Goal: Navigation & Orientation: Find specific page/section

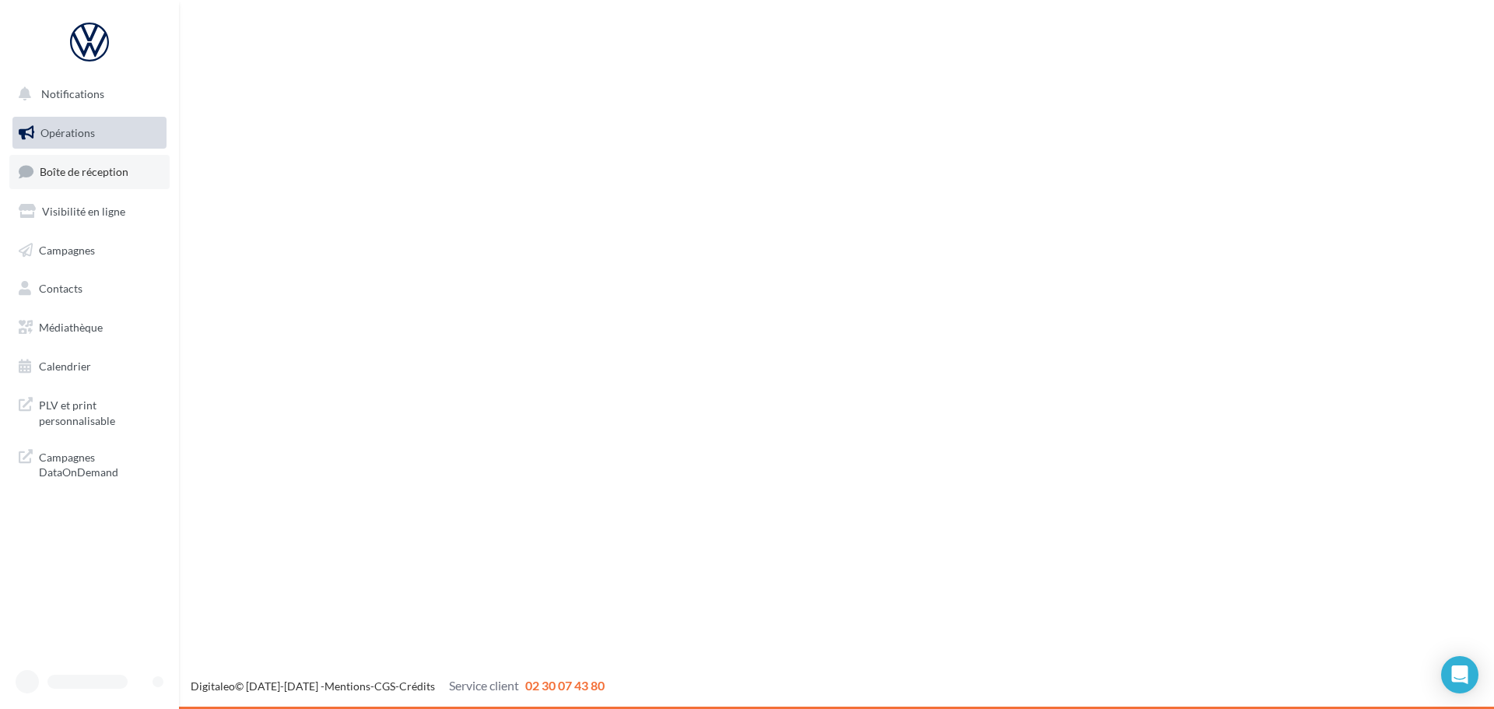
click at [97, 170] on span "Boîte de réception" at bounding box center [84, 171] width 89 height 13
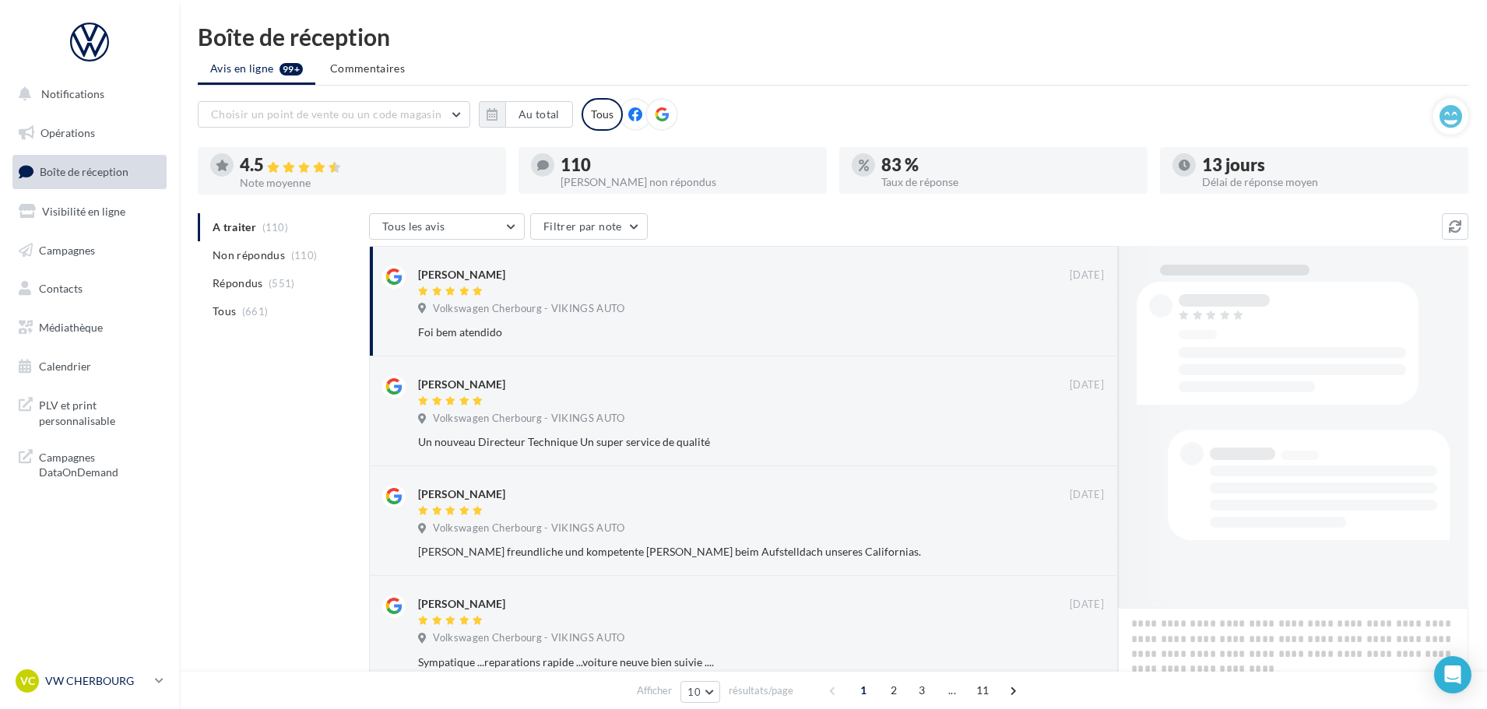
click at [109, 673] on p "VW CHERBOURG" at bounding box center [97, 681] width 104 height 16
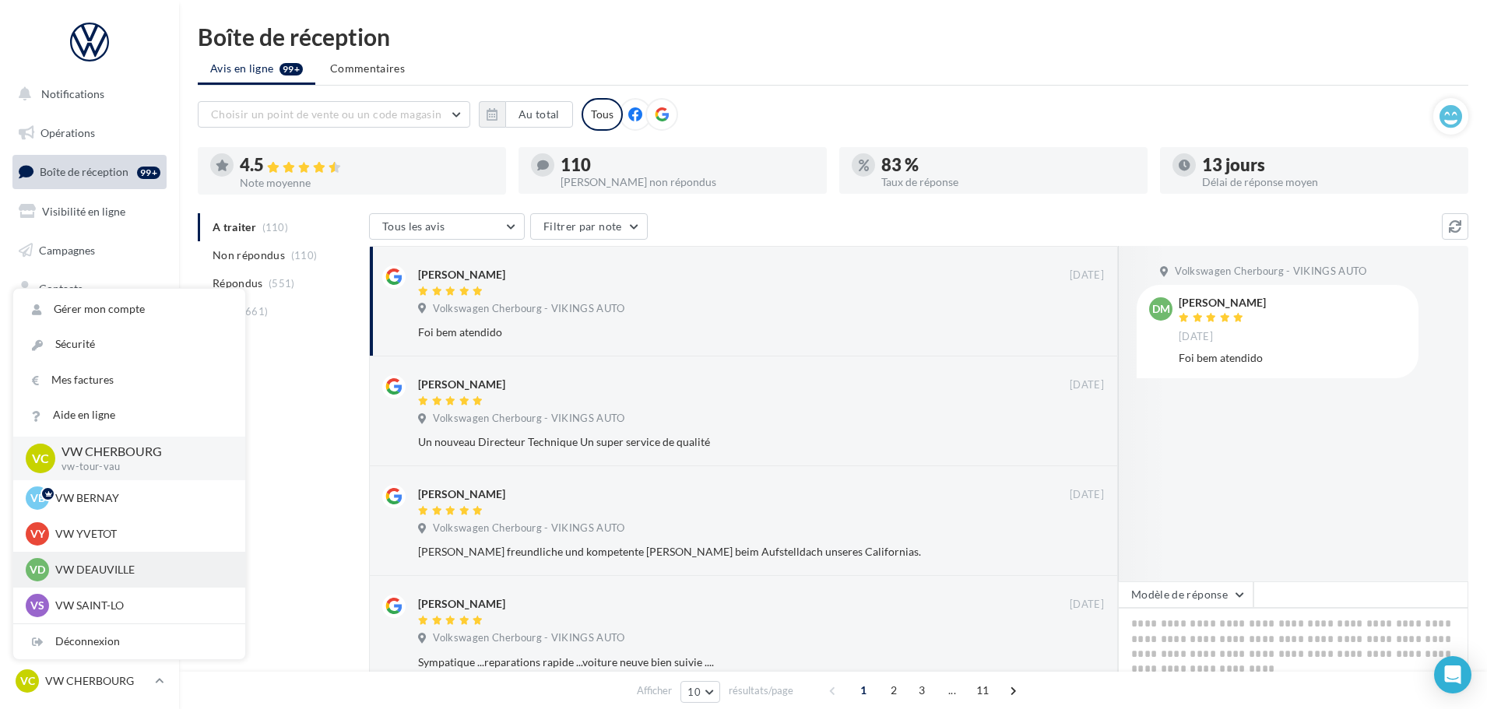
click at [96, 569] on p "VW DEAUVILLE" at bounding box center [140, 570] width 171 height 16
